Goal: Task Accomplishment & Management: Manage account settings

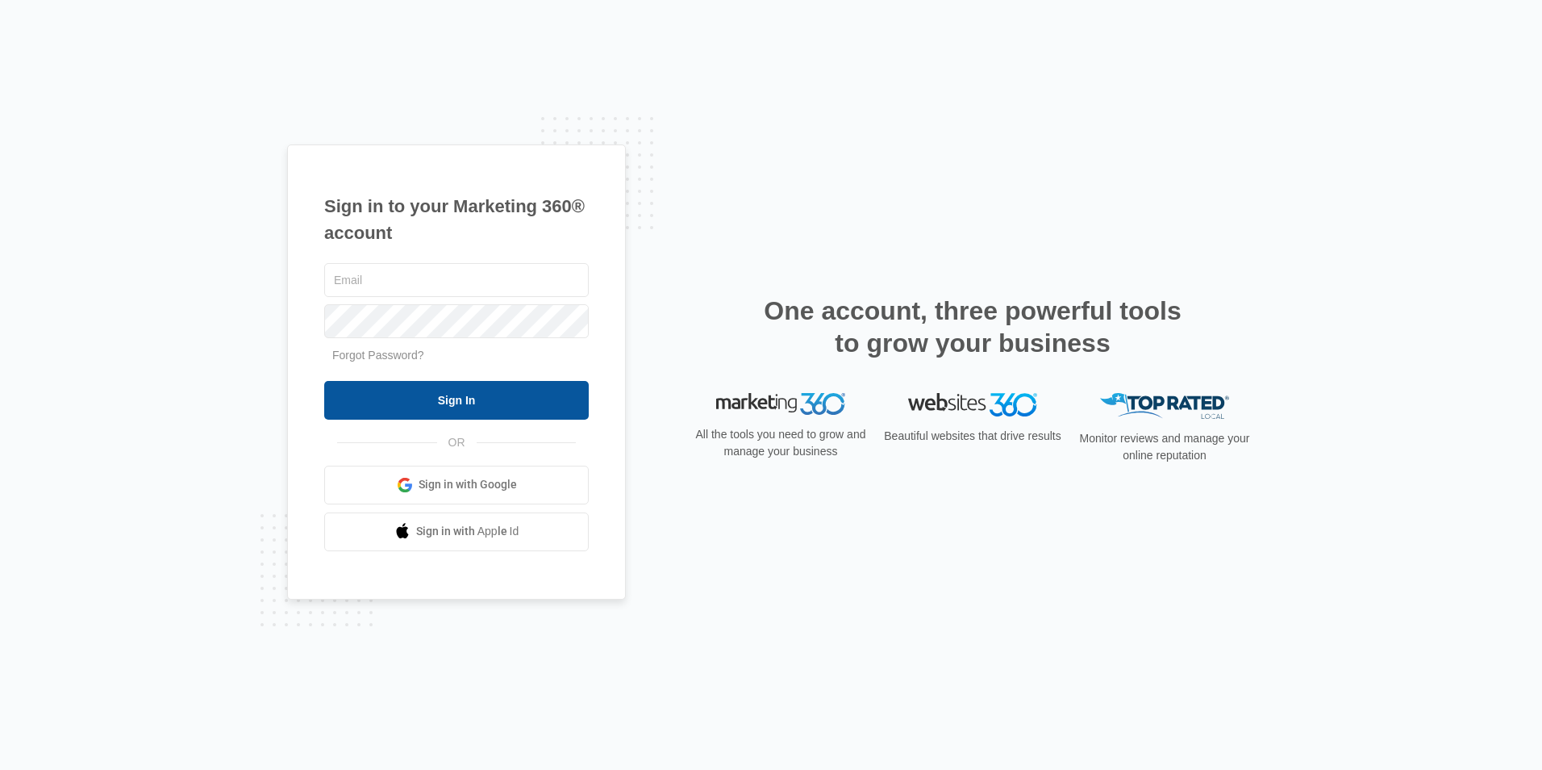
type input "[PERSON_NAME][EMAIL_ADDRESS][DOMAIN_NAME]"
click at [426, 394] on input "Sign In" at bounding box center [456, 400] width 265 height 39
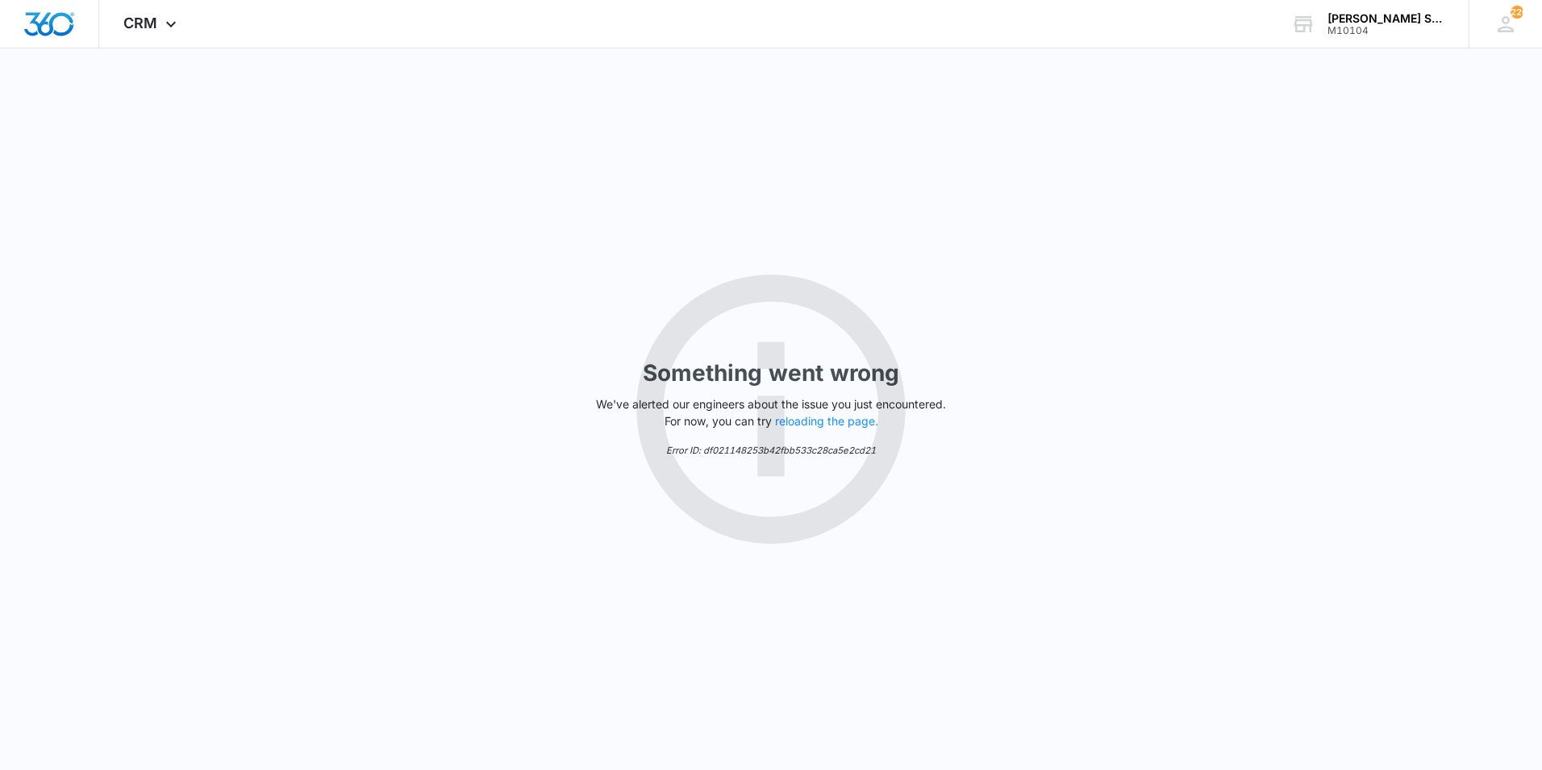
click at [815, 429] on div "Something went wrong We've alerted our engineers about the issue you just encou…" at bounding box center [771, 408] width 1542 height 721
click at [828, 418] on button "reloading the page." at bounding box center [826, 421] width 103 height 13
click at [806, 415] on button "reloading the page." at bounding box center [826, 421] width 103 height 13
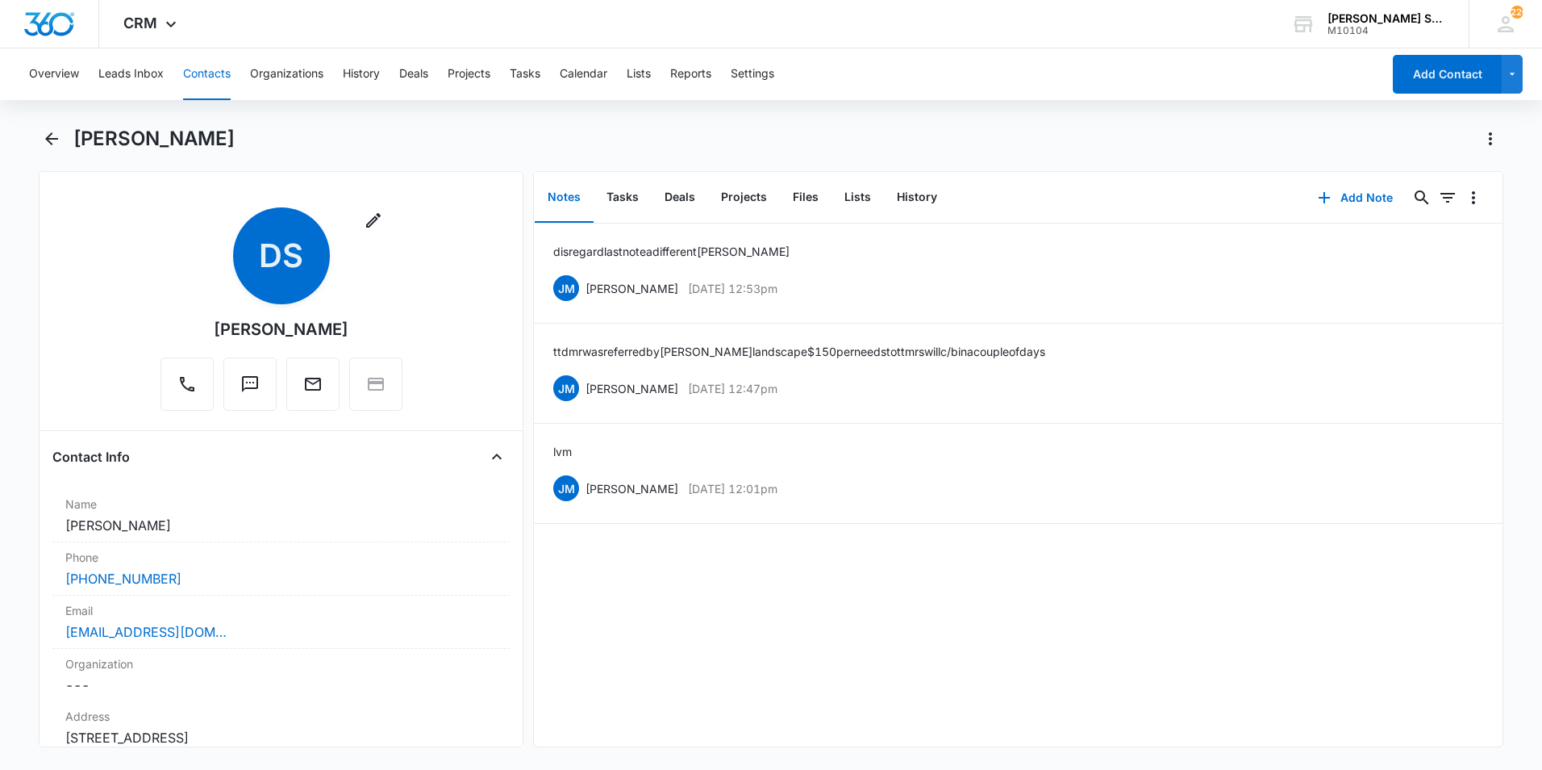
click at [205, 67] on button "Contacts" at bounding box center [207, 74] width 48 height 52
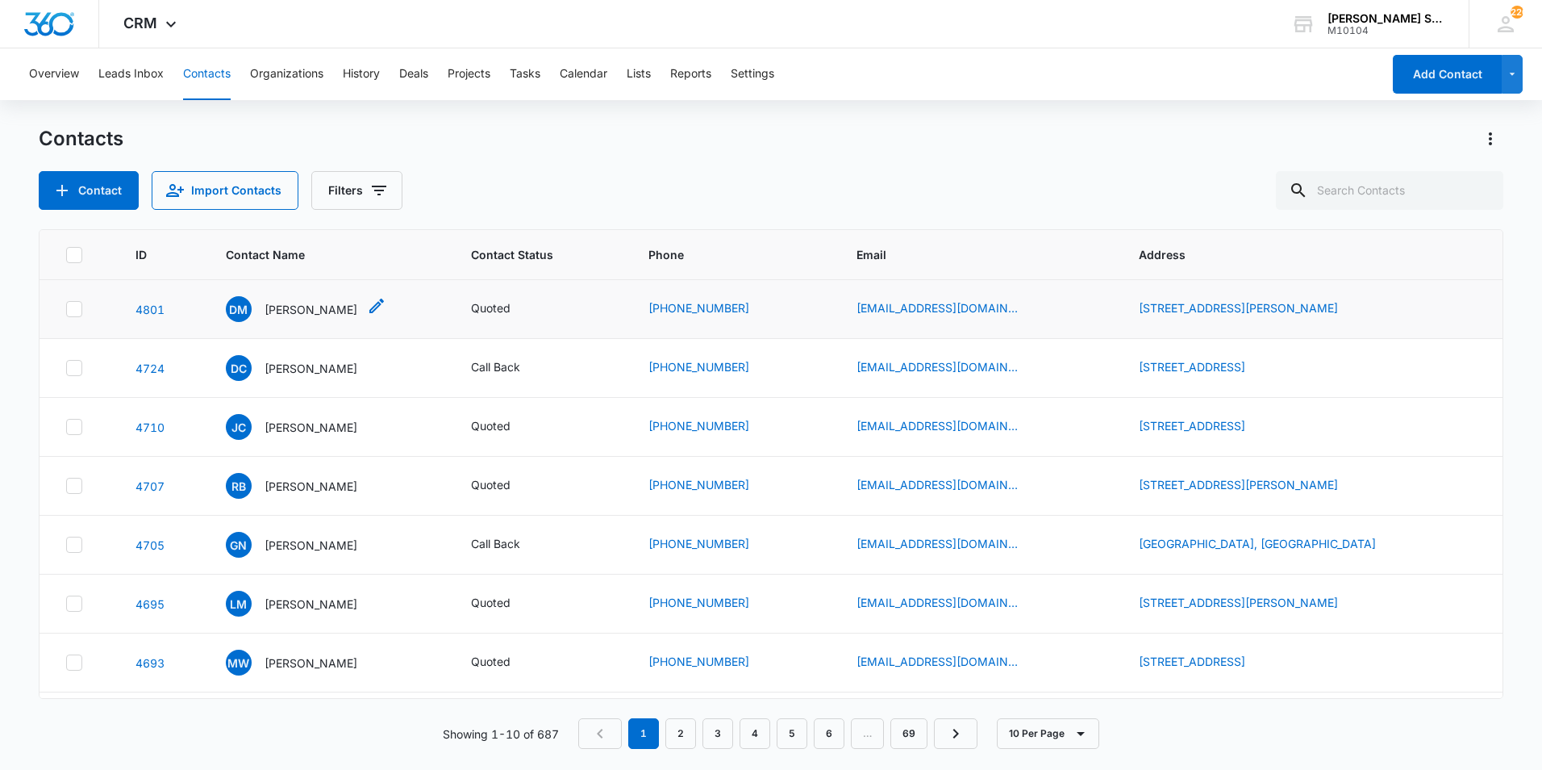
click at [302, 306] on p "Doris Morris" at bounding box center [311, 309] width 93 height 17
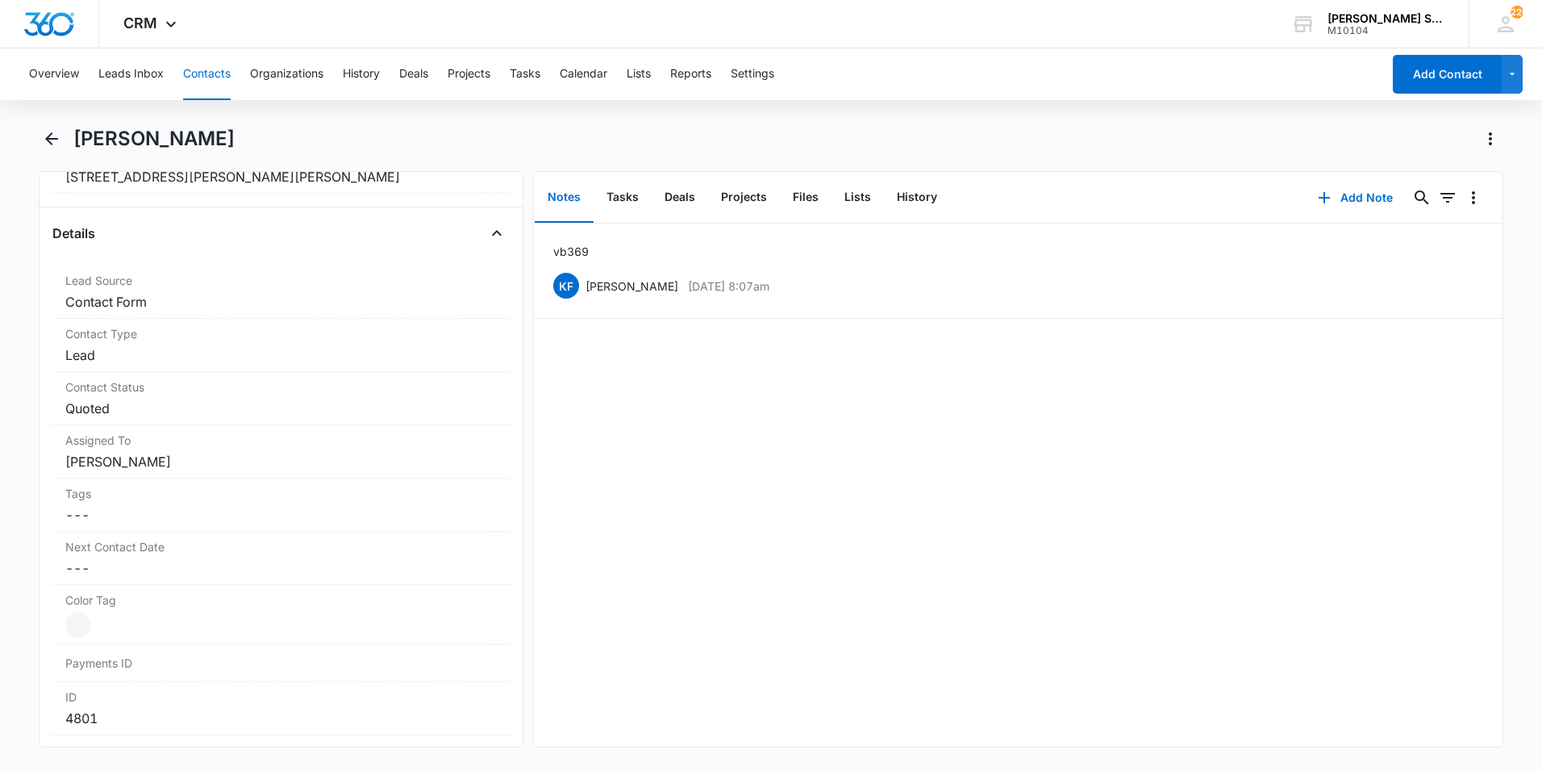
scroll to position [565, 0]
click at [1364, 194] on button "Add Note" at bounding box center [1355, 197] width 107 height 39
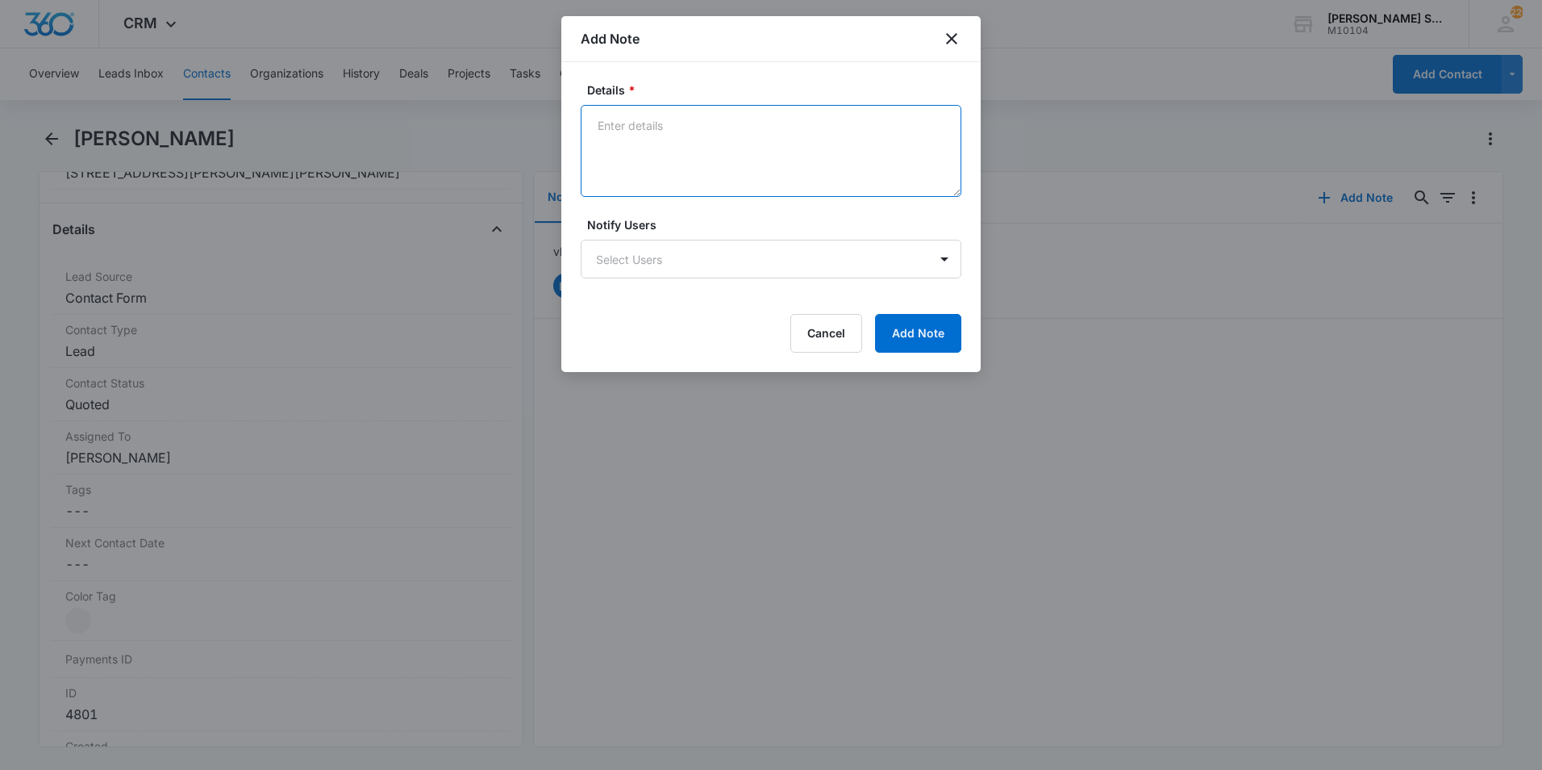
click at [704, 140] on textarea "Details *" at bounding box center [771, 151] width 381 height 92
type textarea "lvm"
click at [930, 337] on button "Add Note" at bounding box center [918, 333] width 86 height 39
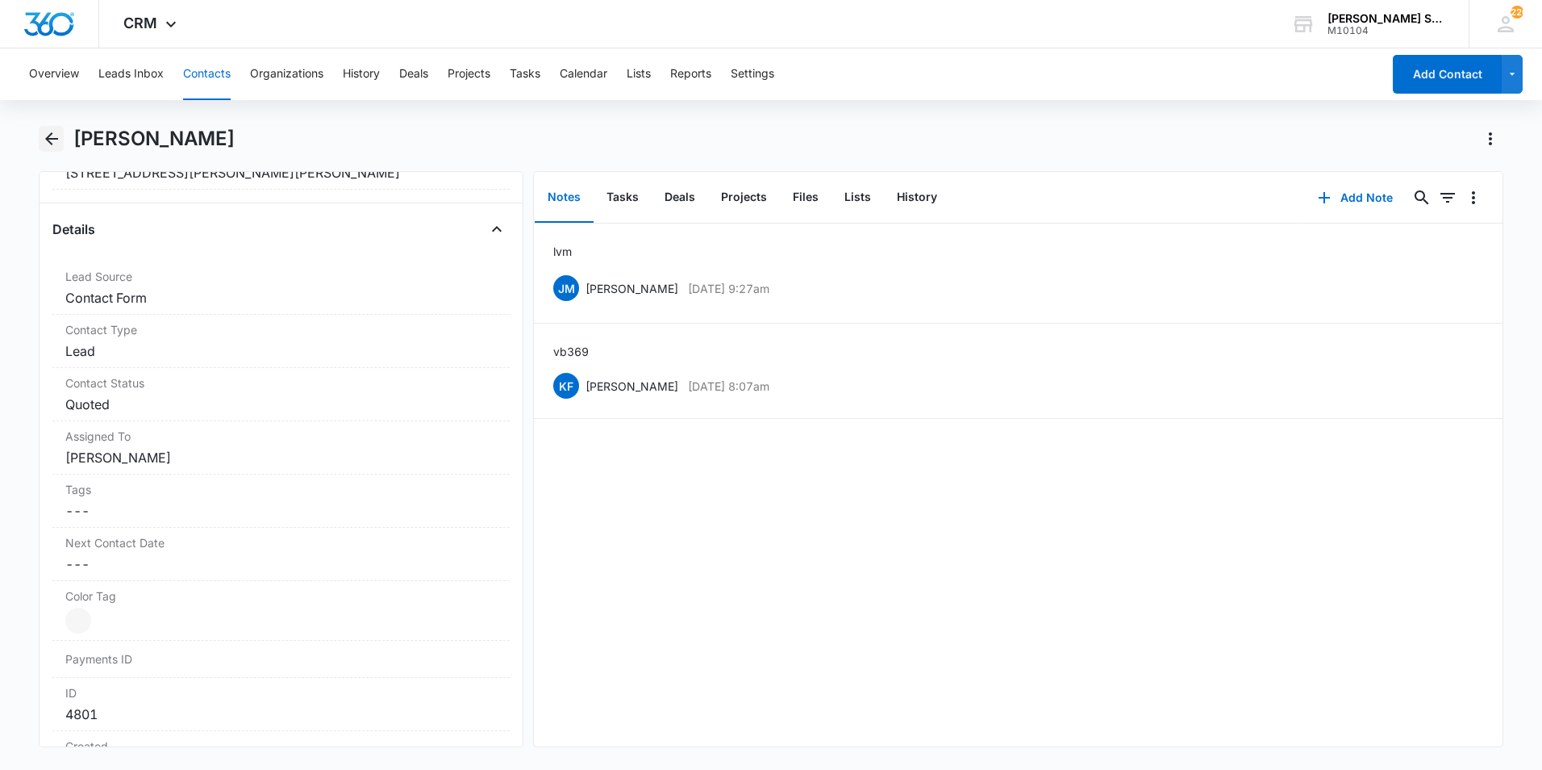
click at [44, 136] on icon "Back" at bounding box center [51, 138] width 19 height 19
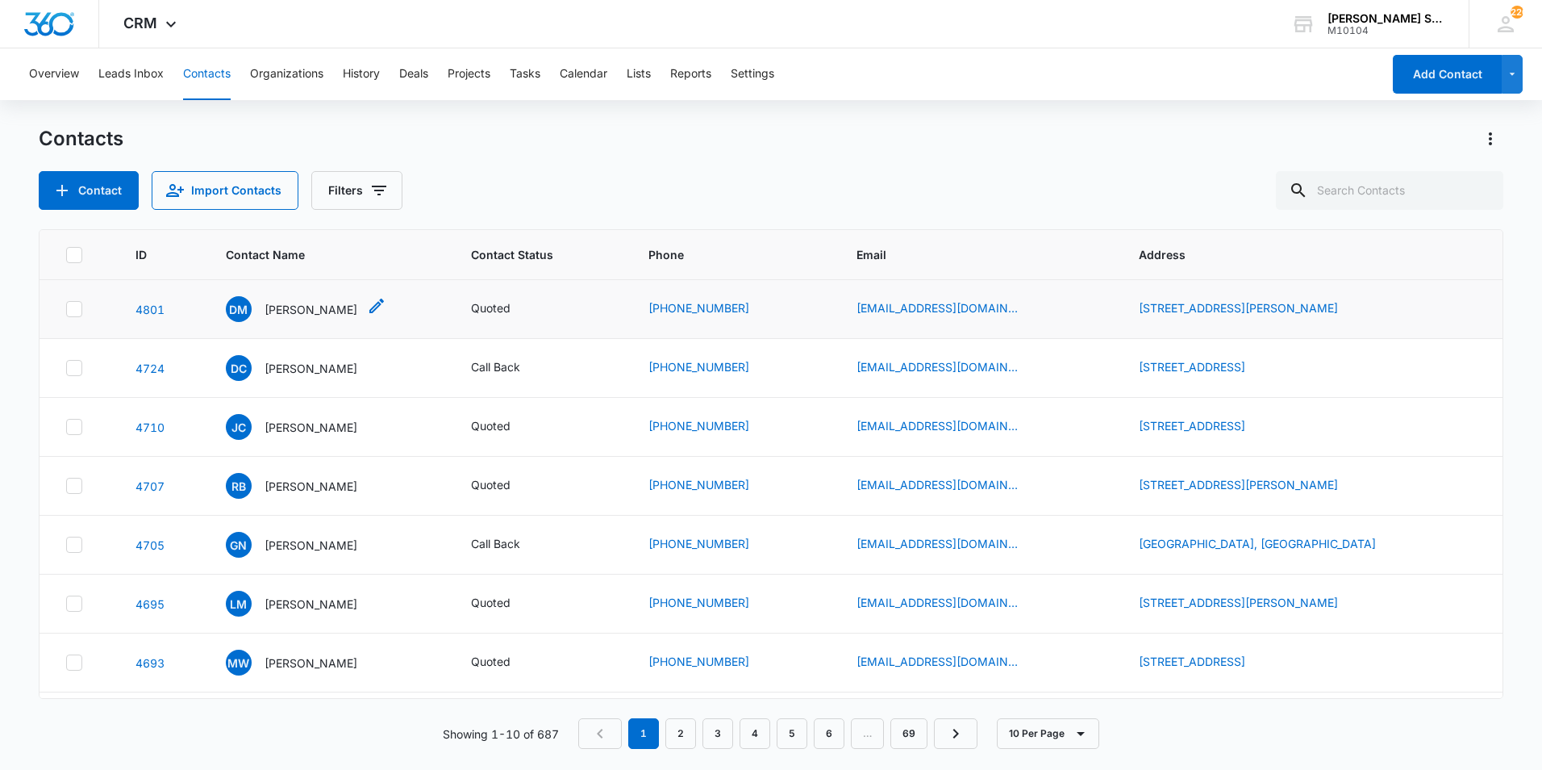
click at [280, 305] on p "Doris Morris" at bounding box center [311, 309] width 93 height 17
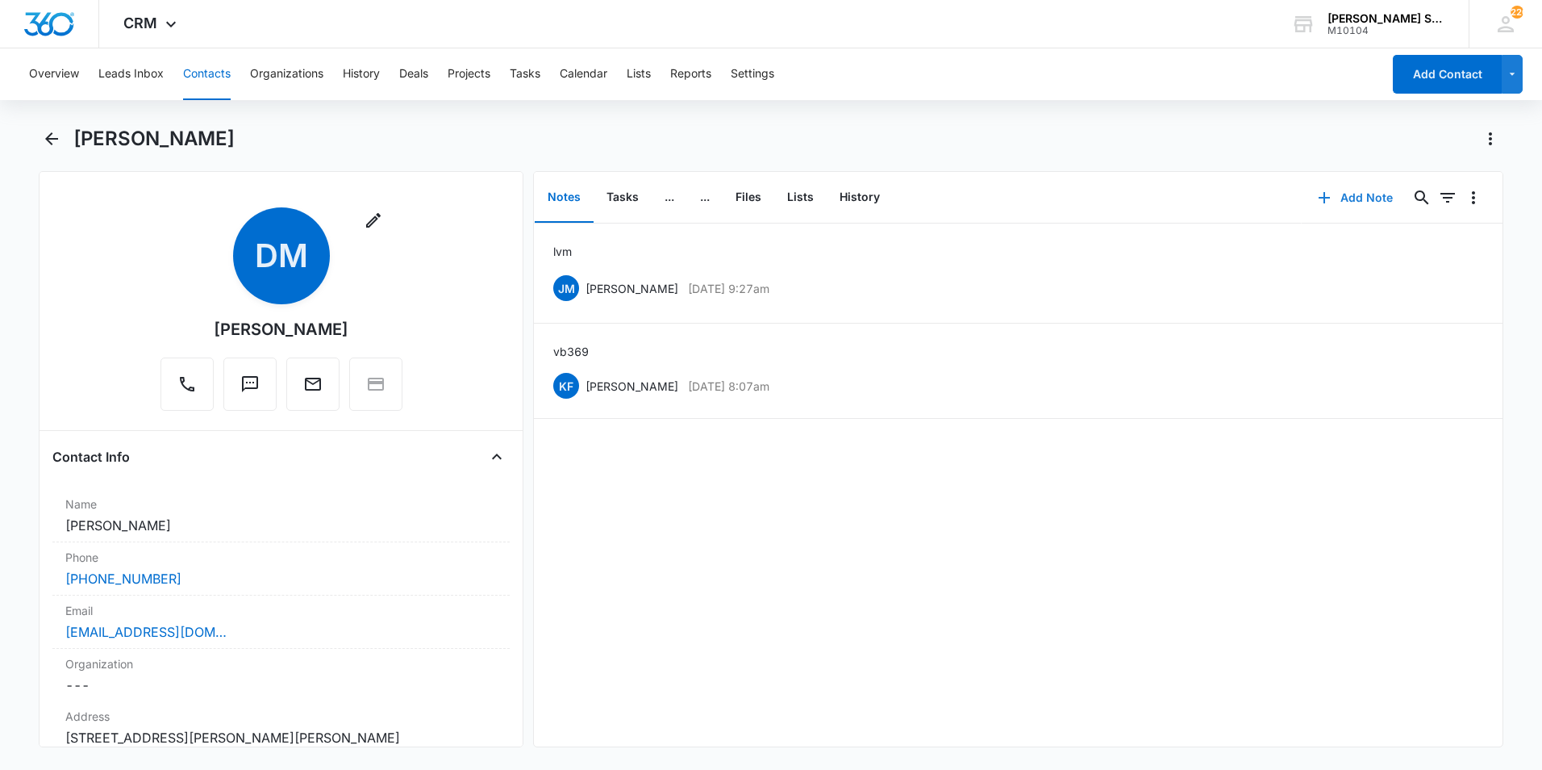
click at [1345, 198] on button "Add Note" at bounding box center [1355, 197] width 107 height 39
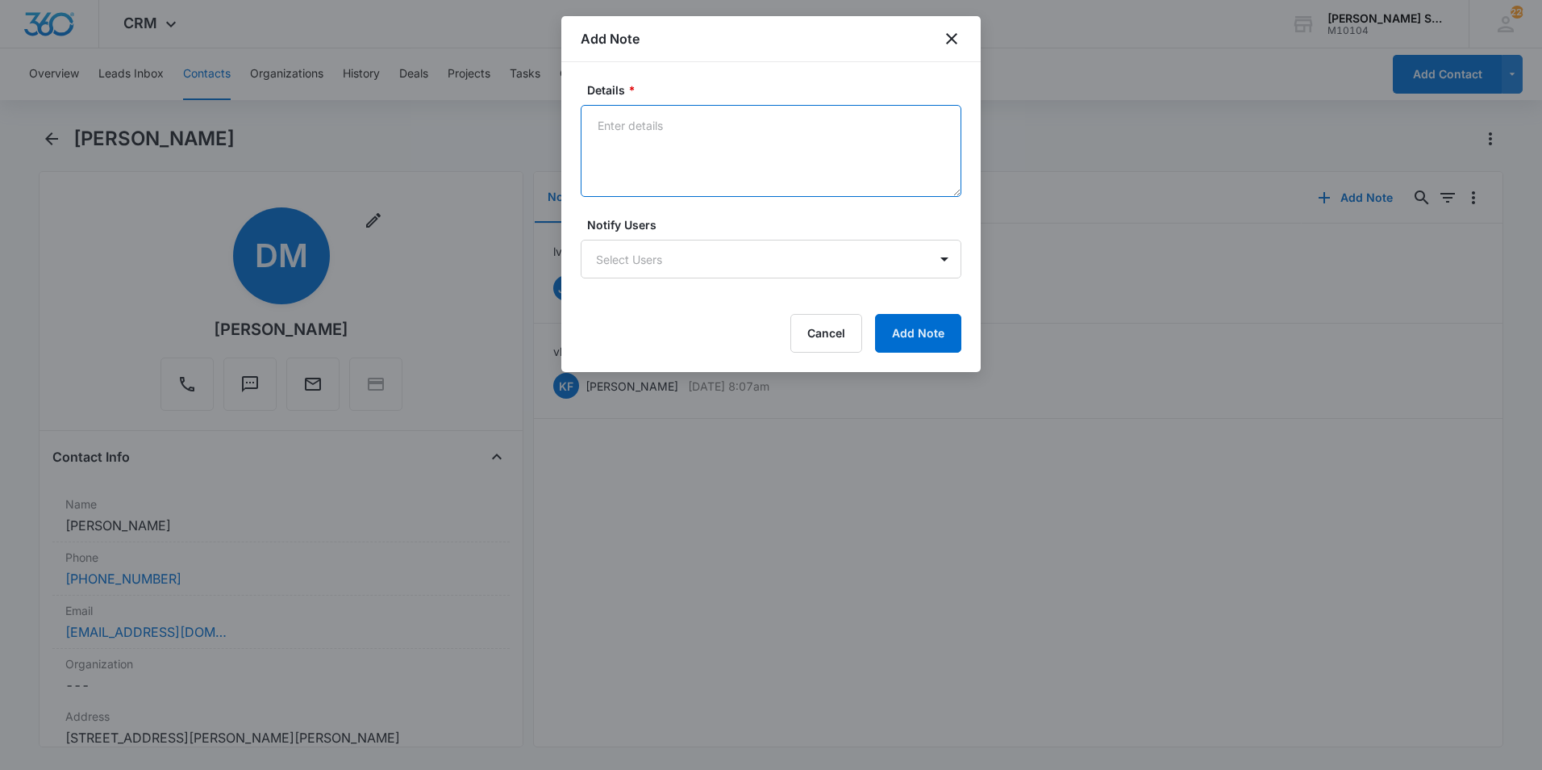
click at [615, 133] on textarea "Details *" at bounding box center [771, 151] width 381 height 92
type textarea "ttd mrs no need needs a landscaper to remove trees"
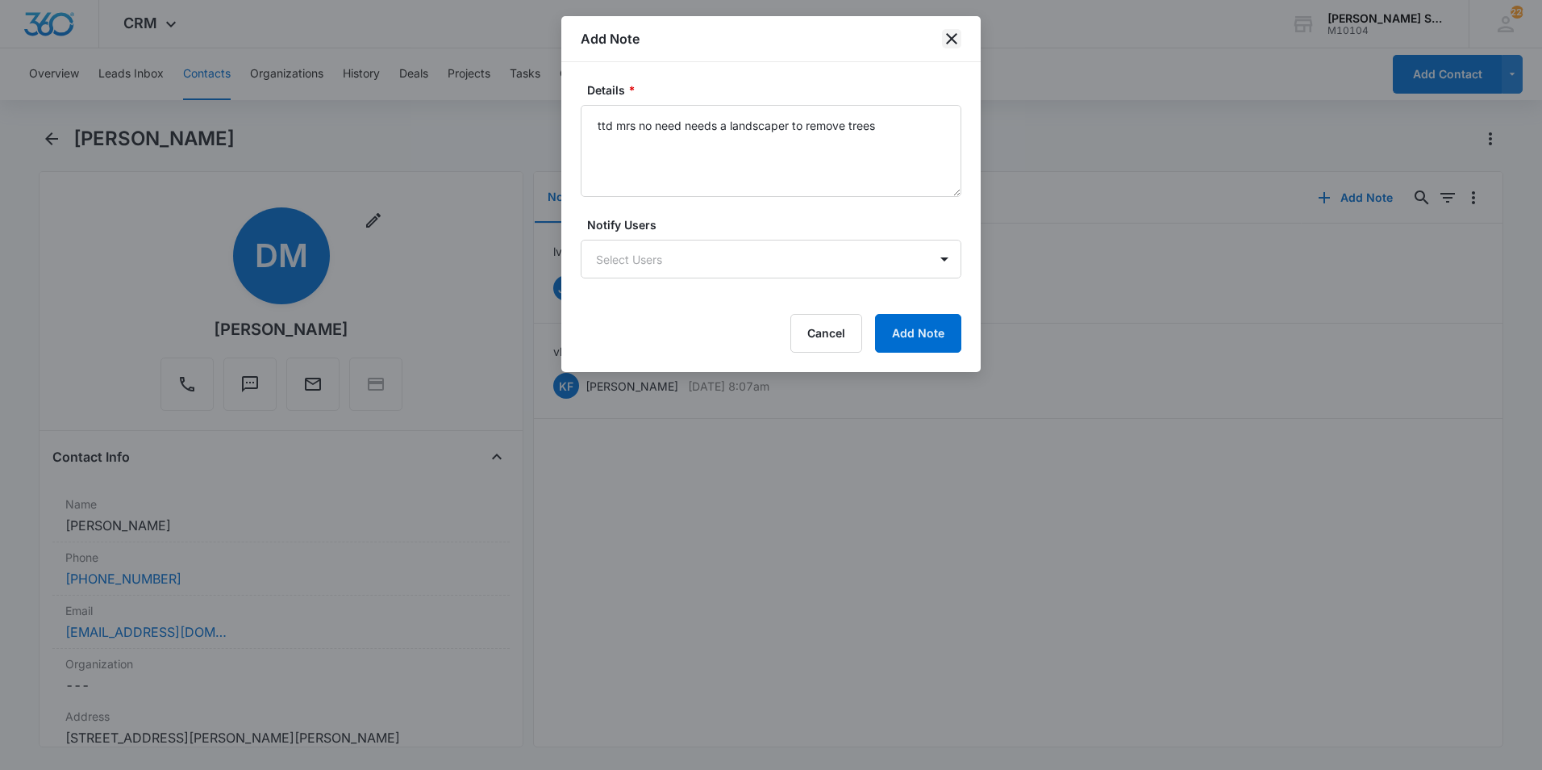
click at [953, 39] on icon "close" at bounding box center [951, 38] width 11 height 11
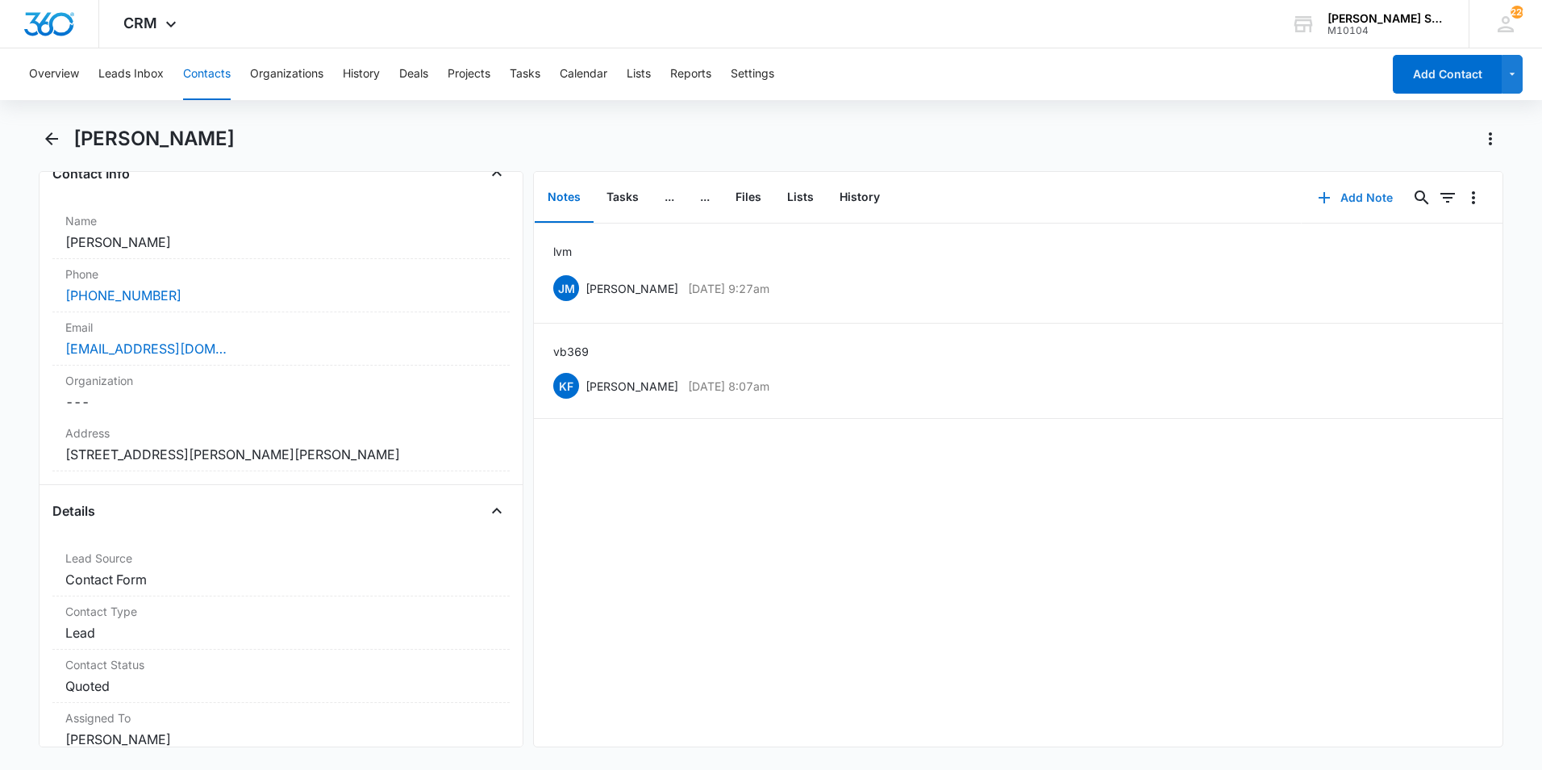
scroll to position [323, 0]
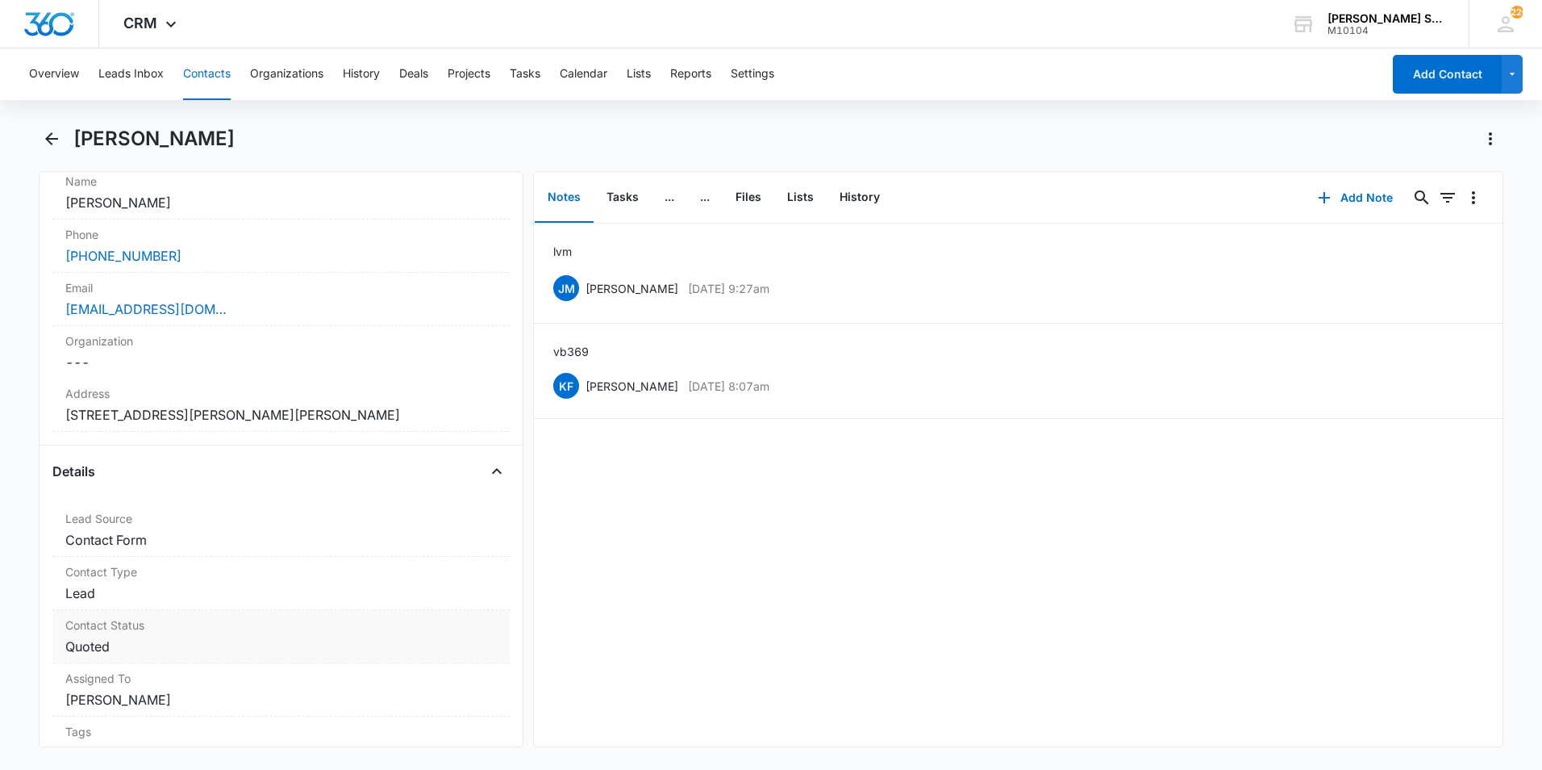
click at [154, 632] on label "Contact Status" at bounding box center [281, 624] width 432 height 17
click at [478, 661] on div at bounding box center [483, 660] width 26 height 26
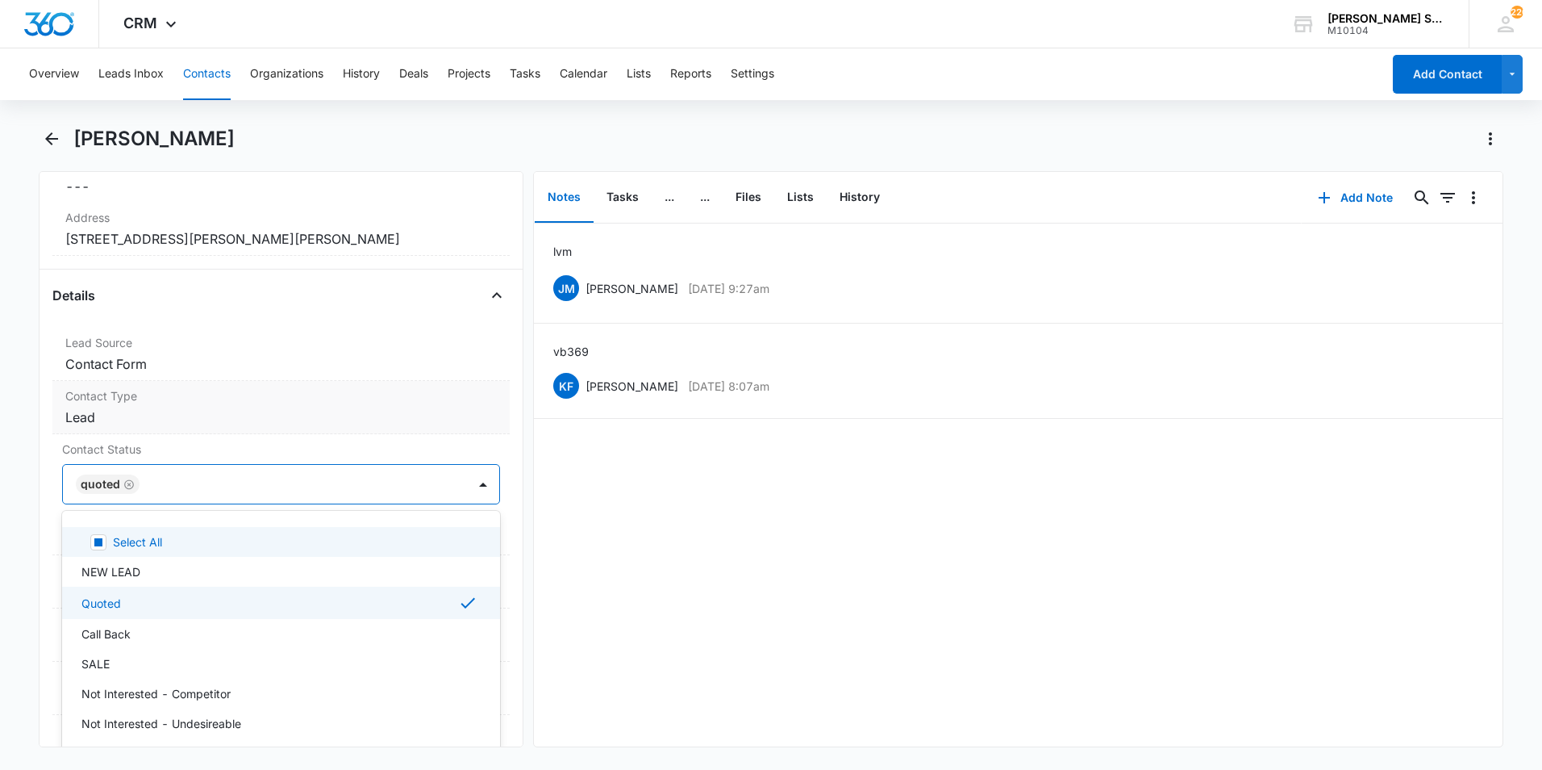
scroll to position [565, 0]
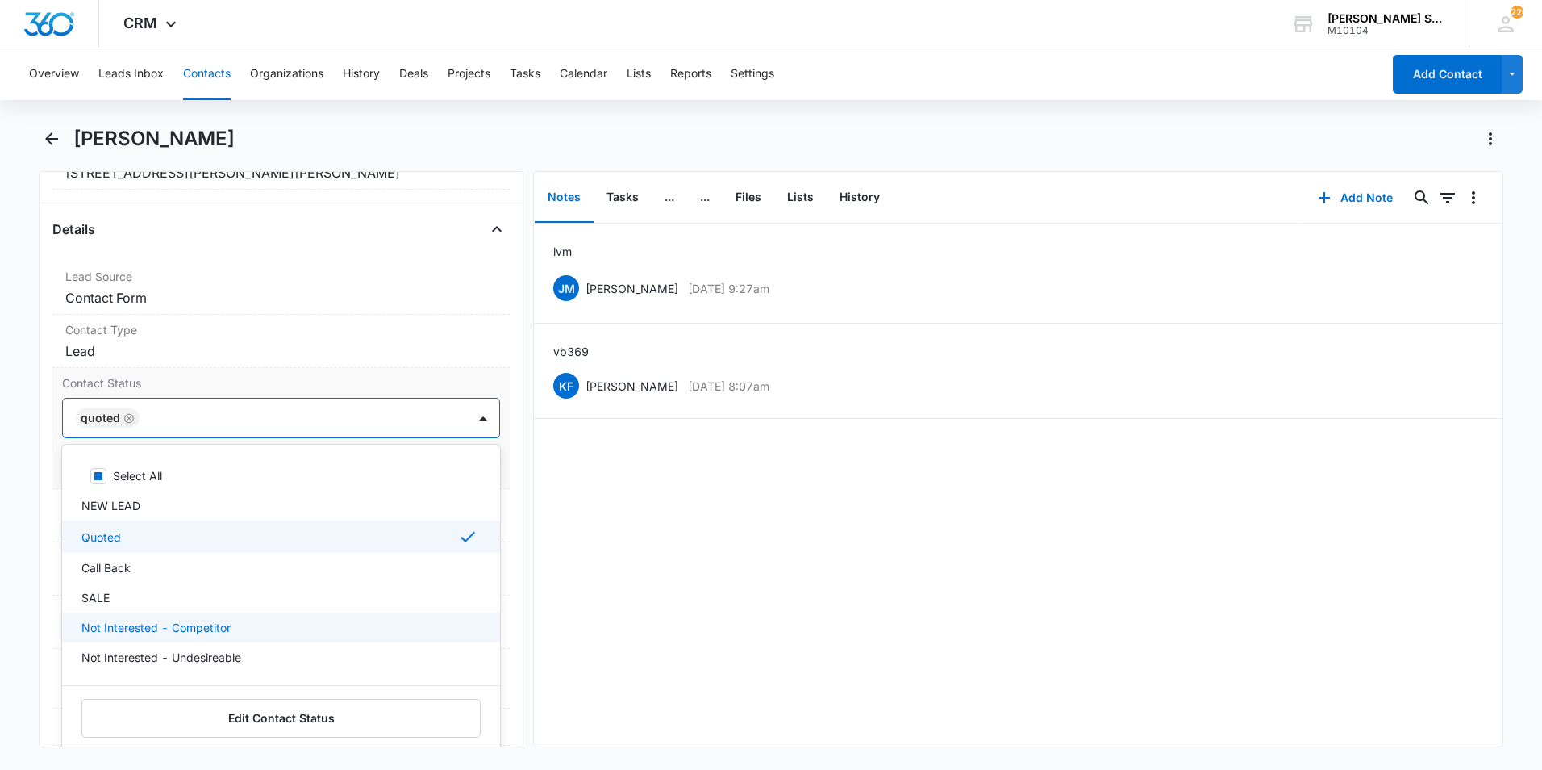
click at [207, 624] on p "Not Interested - Competitor" at bounding box center [155, 627] width 149 height 17
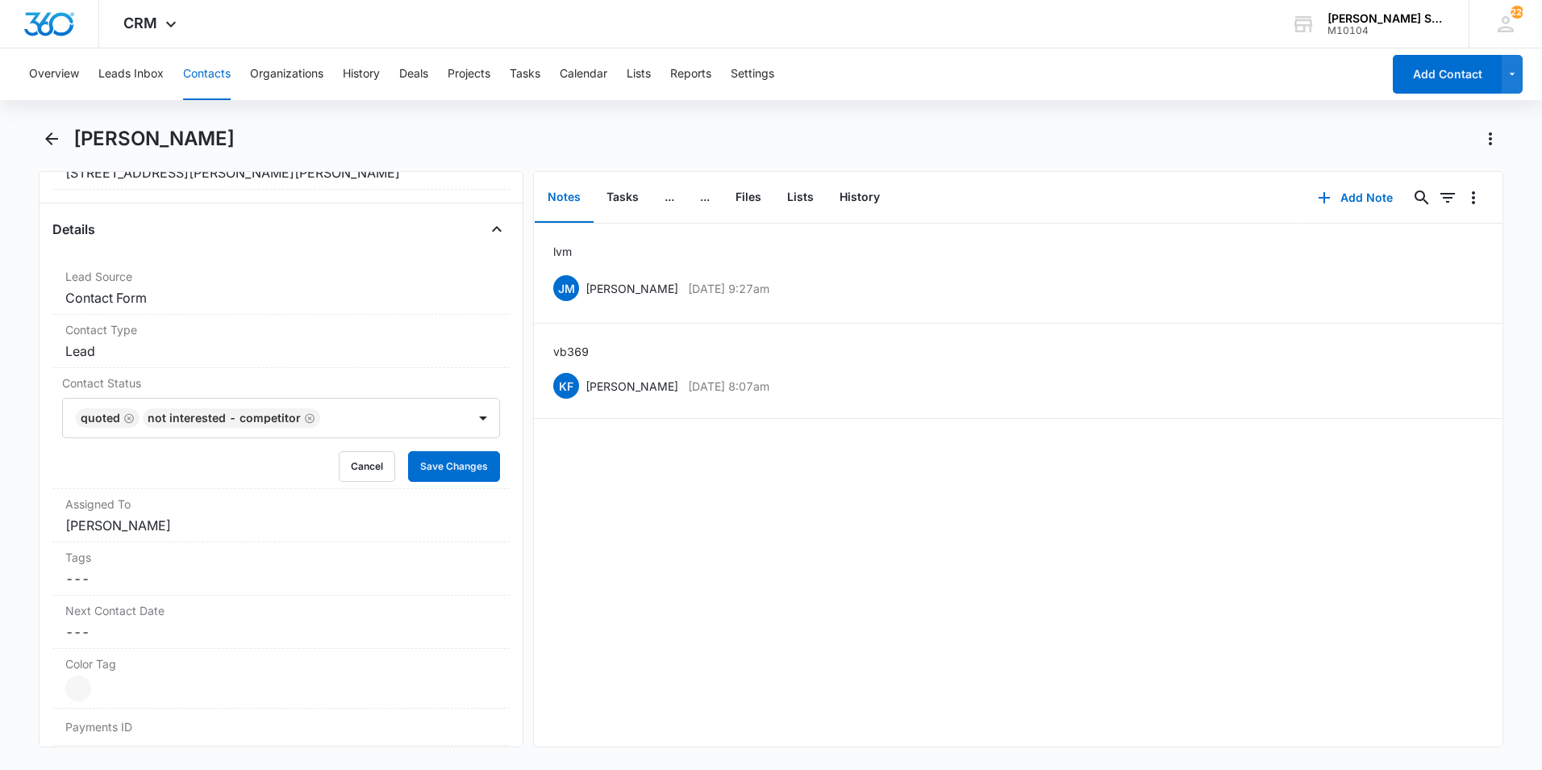
click at [619, 582] on div "lvm JM Jim McDevitt Aug 11, 2025 at 9:27am Delete Edit vb3 69 KF Kenneth Florma…" at bounding box center [1018, 484] width 969 height 523
click at [466, 465] on button "Save Changes" at bounding box center [454, 466] width 92 height 31
